Goal: Task Accomplishment & Management: Complete application form

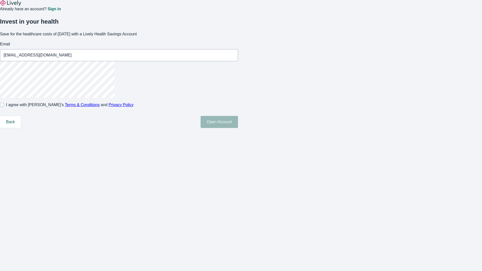
click at [4, 107] on input "I agree with Lively’s Terms & Conditions and Privacy Policy" at bounding box center [2, 105] width 4 height 4
checkbox input "true"
click at [238, 128] on button "Open Account" at bounding box center [219, 122] width 37 height 12
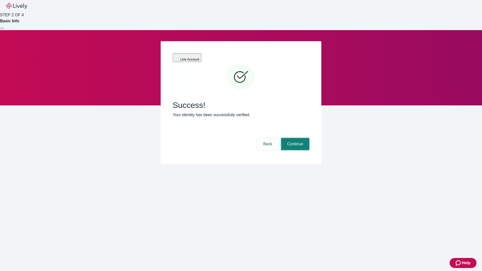
click at [295, 138] on button "Continue" at bounding box center [295, 144] width 28 height 12
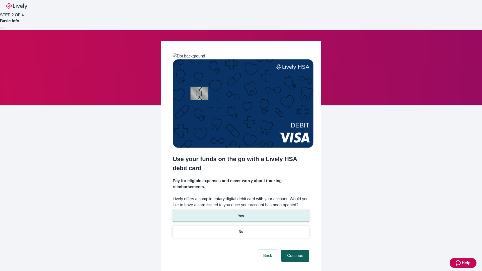
click at [241, 229] on p "No" at bounding box center [241, 231] width 5 height 5
click at [295, 250] on button "Continue" at bounding box center [295, 256] width 28 height 12
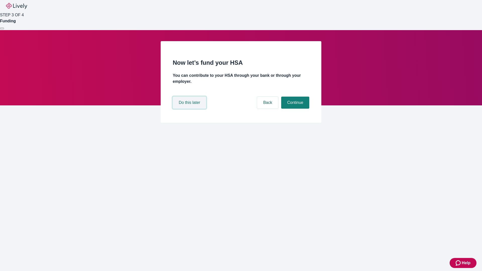
click at [190, 109] on button "Do this later" at bounding box center [189, 103] width 33 height 12
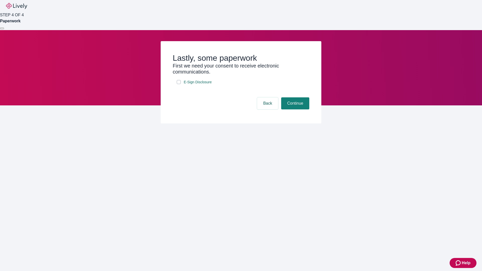
click at [179, 84] on input "E-Sign Disclosure" at bounding box center [179, 82] width 4 height 4
checkbox input "true"
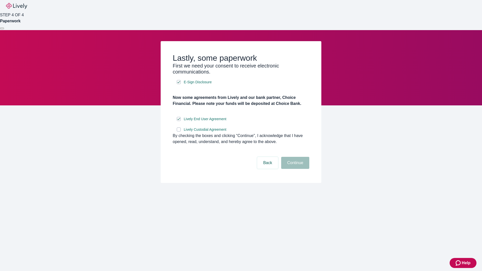
click at [179, 132] on input "Lively Custodial Agreement" at bounding box center [179, 130] width 4 height 4
checkbox input "true"
click at [295, 169] on button "Continue" at bounding box center [295, 163] width 28 height 12
